Goal: Contribute content: Add original content to the website for others to see

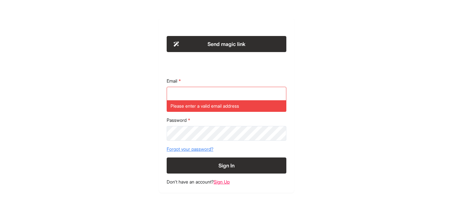
type input "**********"
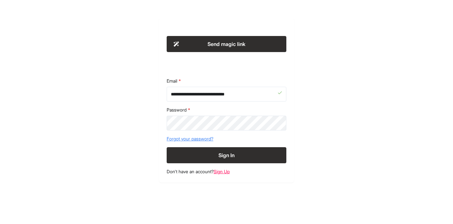
click at [166, 147] on button "Sign In" at bounding box center [226, 155] width 120 height 16
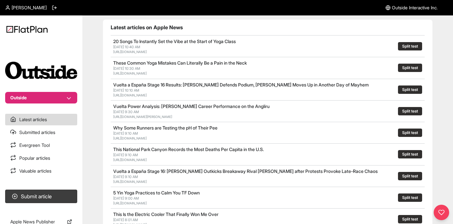
scroll to position [41, 0]
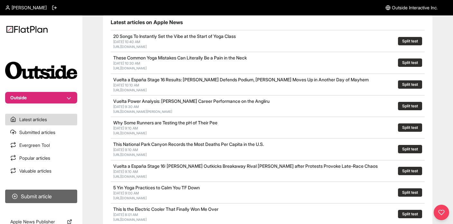
click at [39, 195] on button "Submit article" at bounding box center [41, 196] width 72 height 13
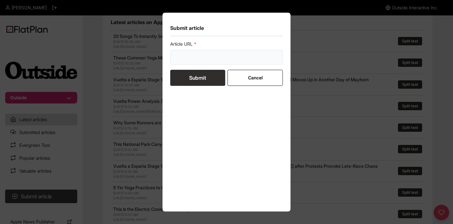
click at [192, 55] on input "url" at bounding box center [226, 57] width 112 height 15
paste input "[URL][DOMAIN_NAME][PERSON_NAME]"
type input "[URL][DOMAIN_NAME][PERSON_NAME]"
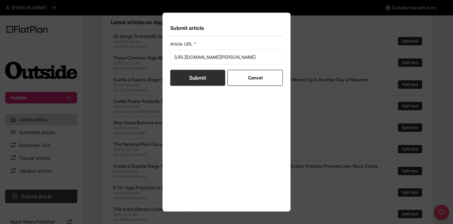
click at [194, 79] on button "Submit" at bounding box center [197, 78] width 55 height 16
